Goal: Task Accomplishment & Management: Use online tool/utility

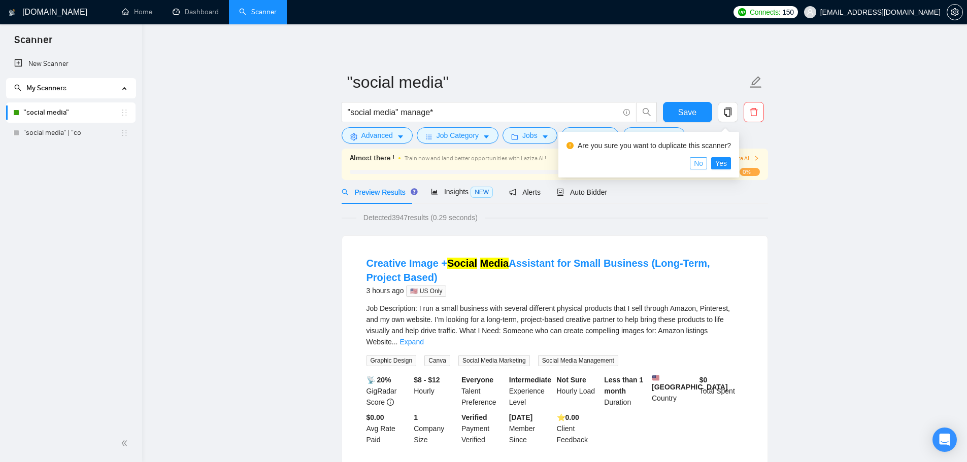
click at [702, 165] on span "No" at bounding box center [698, 163] width 9 height 11
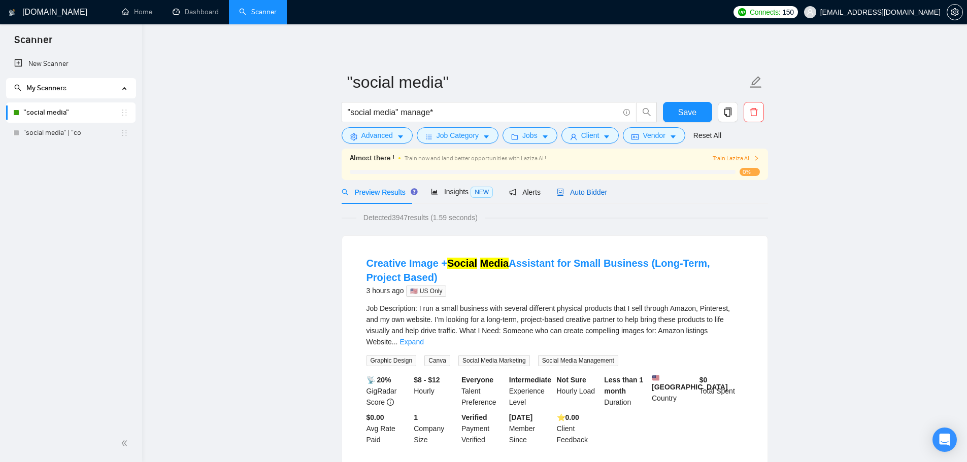
click at [570, 194] on span "Auto Bidder" at bounding box center [582, 192] width 50 height 8
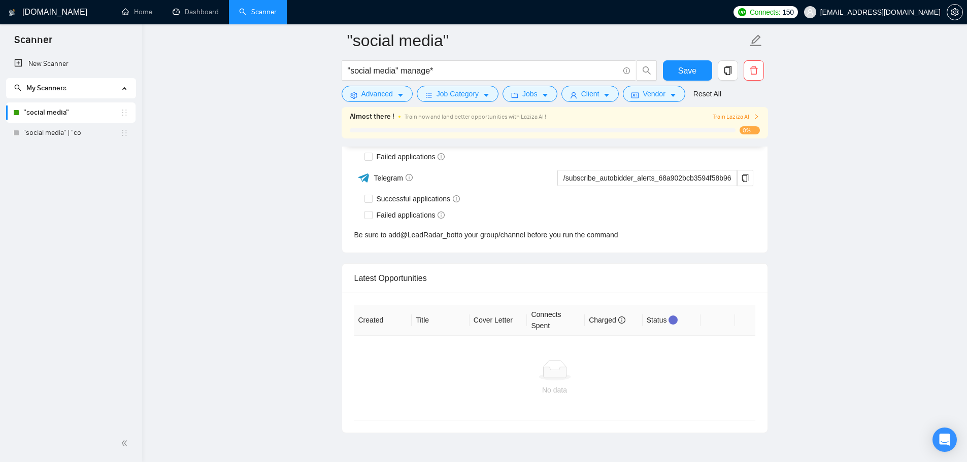
scroll to position [2739, 0]
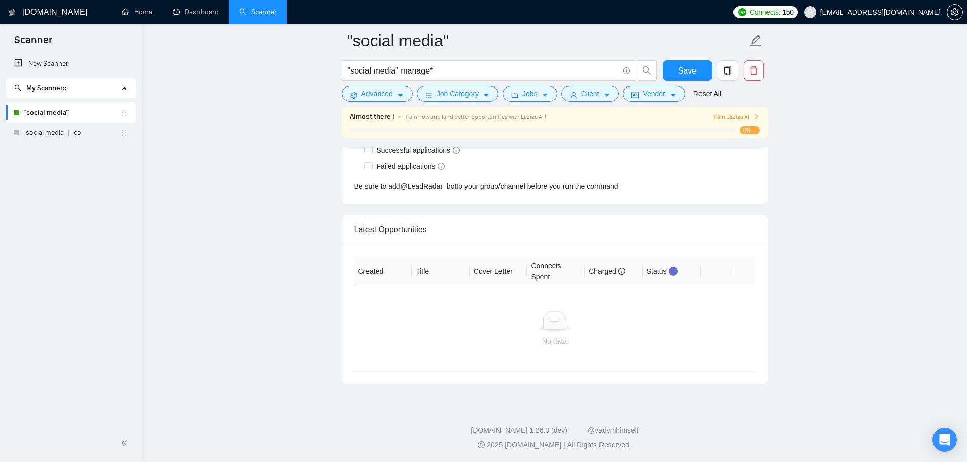
click at [515, 326] on div at bounding box center [554, 322] width 385 height 20
click at [404, 223] on div "Latest Opportunities" at bounding box center [554, 229] width 401 height 29
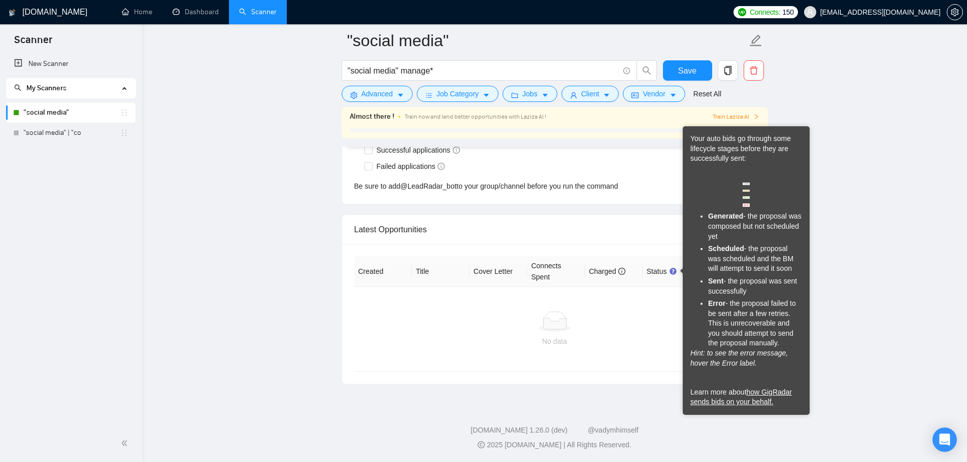
drag, startPoint x: 741, startPoint y: 200, endPoint x: 747, endPoint y: 204, distance: 7.3
click at [746, 204] on div "Your auto bids go through some lifecycle stages before they are successfully se…" at bounding box center [746, 271] width 112 height 274
click at [747, 204] on img at bounding box center [746, 206] width 7 height 4
drag, startPoint x: 747, startPoint y: 204, endPoint x: 746, endPoint y: 209, distance: 5.3
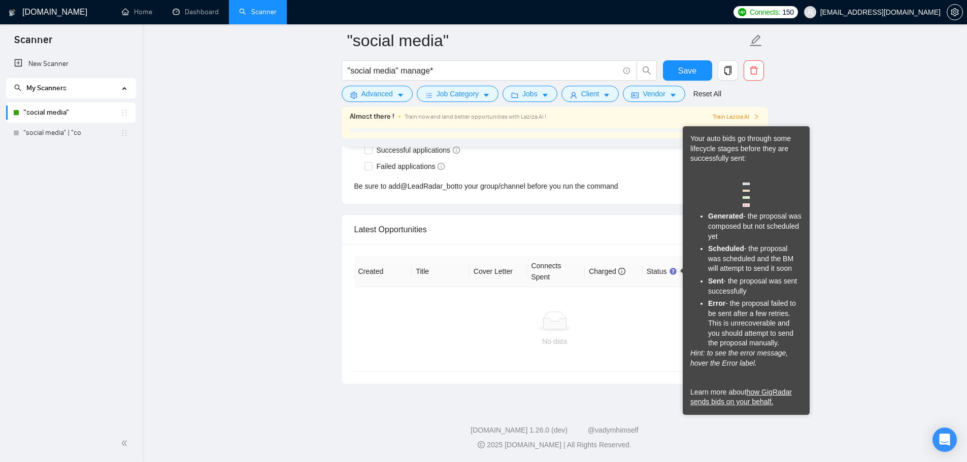
click at [746, 209] on div "Your auto bids go through some lifecycle stages before they are successfully se…" at bounding box center [746, 271] width 112 height 274
click at [746, 207] on div "Your auto bids go through some lifecycle stages before they are successfully se…" at bounding box center [746, 271] width 112 height 274
click at [747, 197] on img at bounding box center [746, 197] width 7 height 3
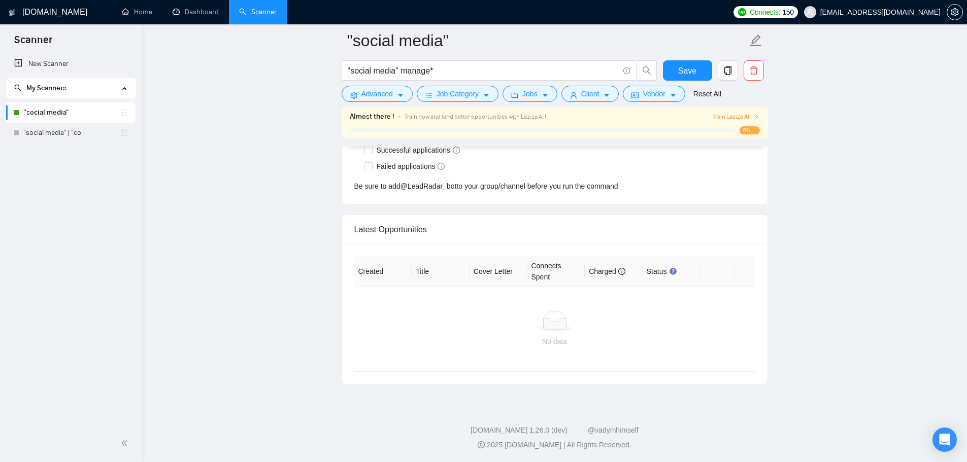
click at [626, 361] on div "No data" at bounding box center [554, 329] width 401 height 84
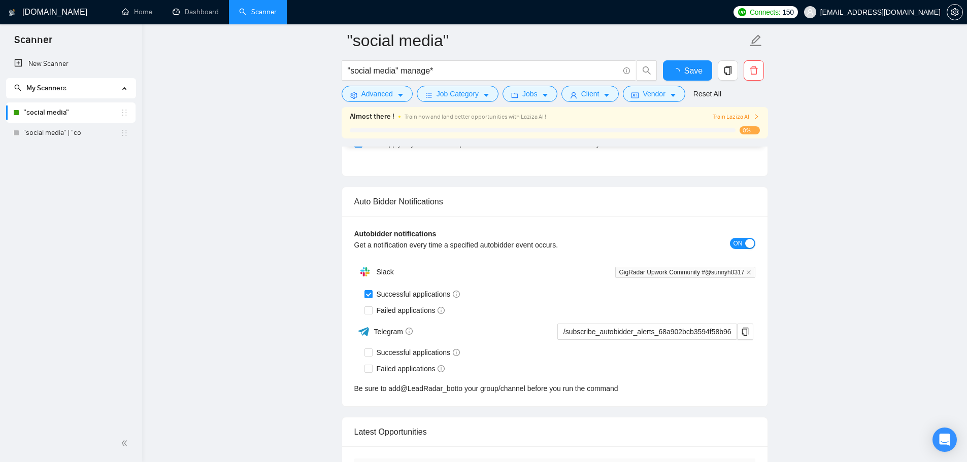
scroll to position [2739, 0]
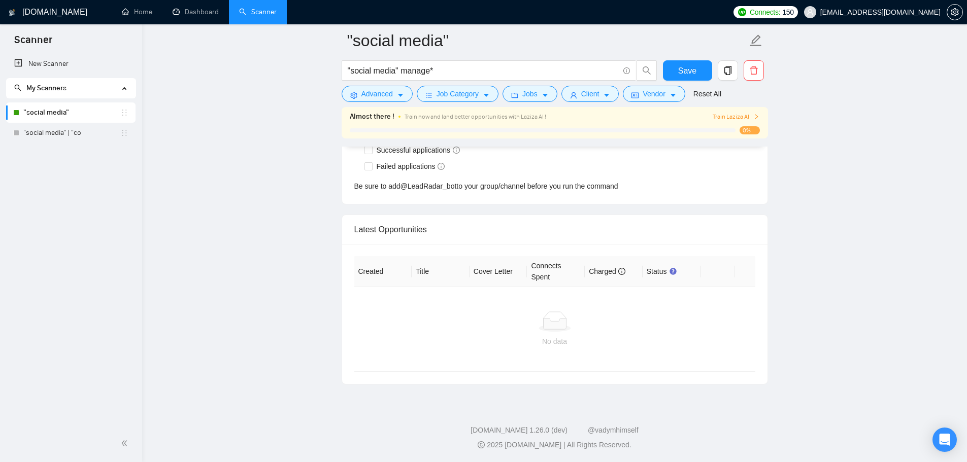
click at [732, 113] on span "Train Laziza AI" at bounding box center [736, 117] width 47 height 10
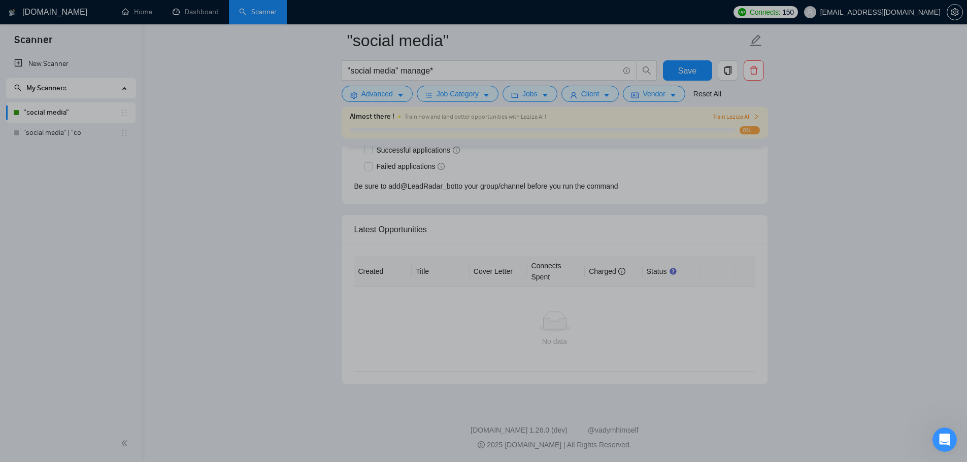
scroll to position [0, 0]
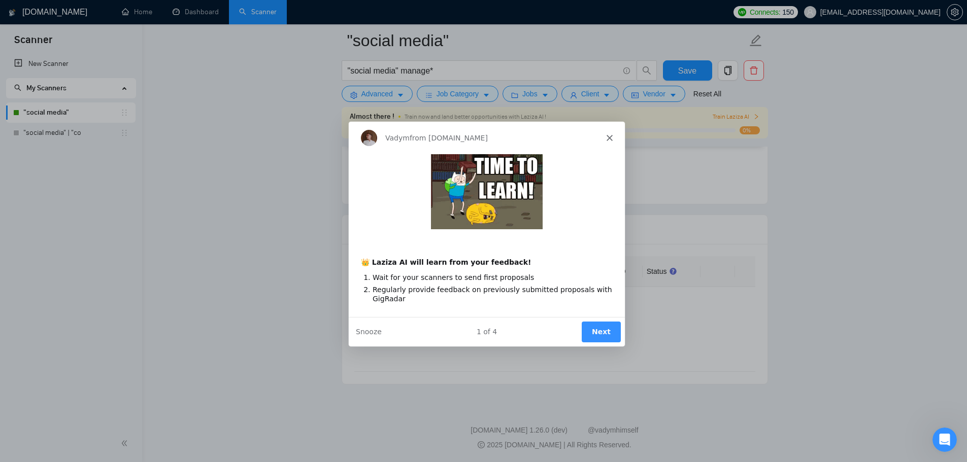
click at [611, 327] on button "Next" at bounding box center [600, 331] width 39 height 21
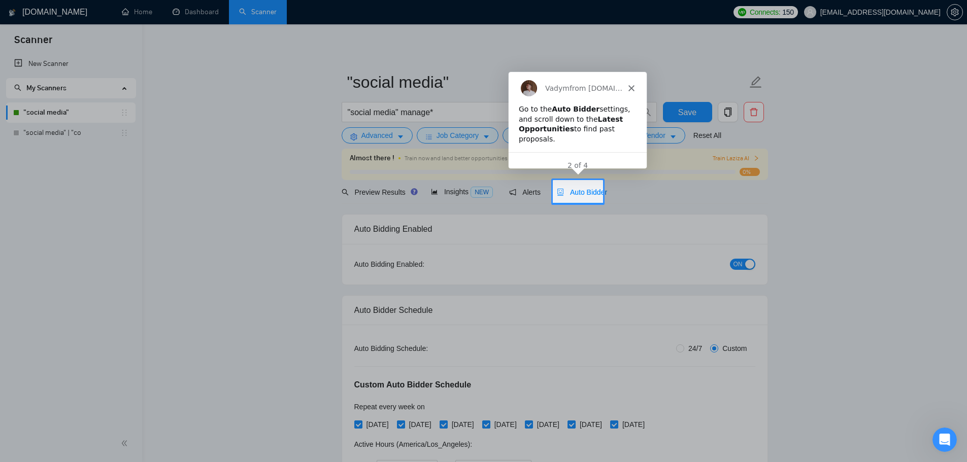
click at [633, 83] on div "Vadym from GigRadar.io" at bounding box center [577, 87] width 138 height 32
click at [630, 88] on polygon "Close" at bounding box center [631, 87] width 6 height 6
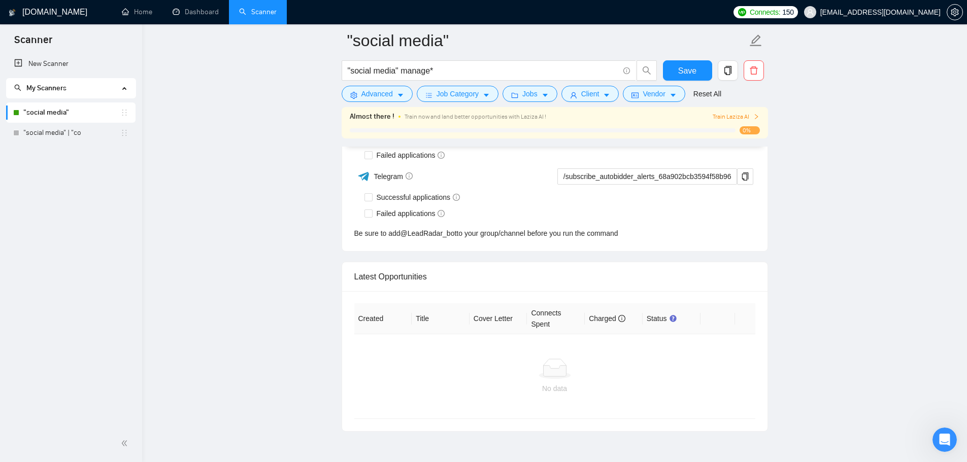
scroll to position [2739, 0]
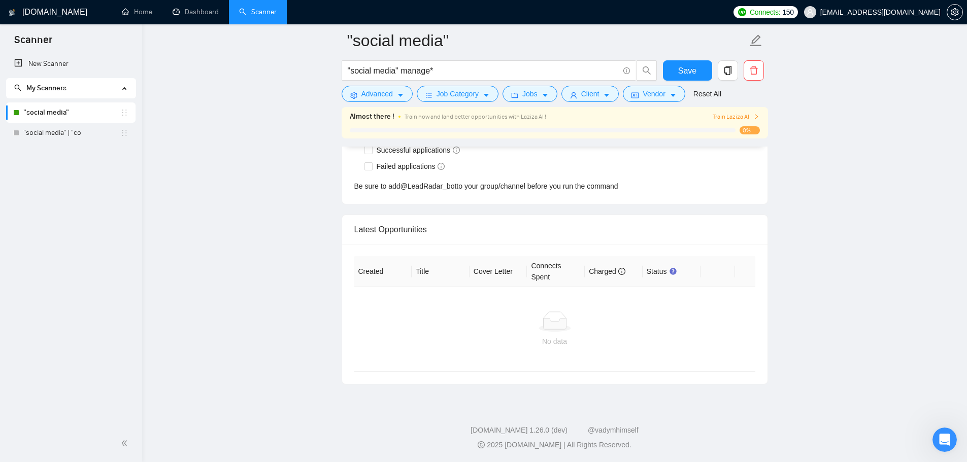
click at [599, 354] on div "No data" at bounding box center [554, 329] width 401 height 84
click at [598, 354] on div "No data" at bounding box center [554, 329] width 401 height 84
click at [485, 304] on div "No data" at bounding box center [554, 329] width 401 height 84
